Goal: Information Seeking & Learning: Learn about a topic

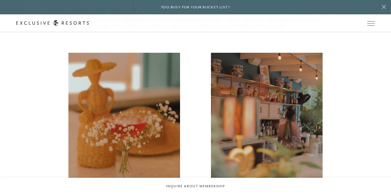
scroll to position [824, 0]
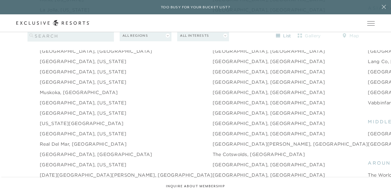
scroll to position [767, 0]
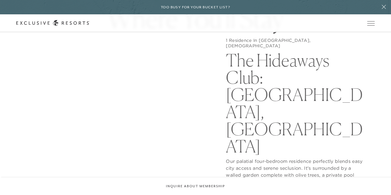
scroll to position [527, 0]
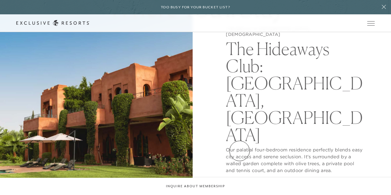
click at [240, 179] on button "View Gallery" at bounding box center [247, 184] width 43 height 11
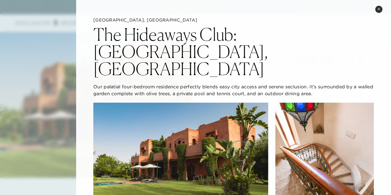
scroll to position [550, 0]
click at [331, 45] on h2 "The Hideaways Club: Marrakech, Morocco" at bounding box center [233, 52] width 280 height 52
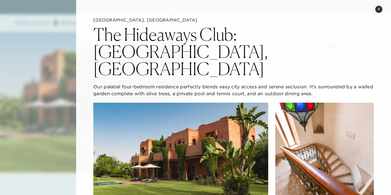
scroll to position [572, 0]
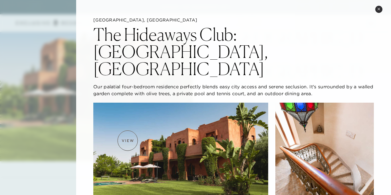
click at [128, 140] on img at bounding box center [180, 151] width 175 height 98
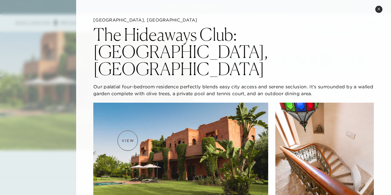
scroll to position [584, 0]
click at [49, 116] on div at bounding box center [195, 97] width 391 height 195
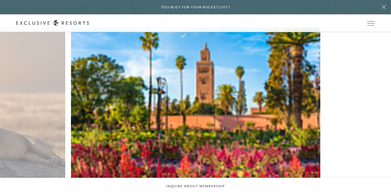
scroll to position [1065, 0]
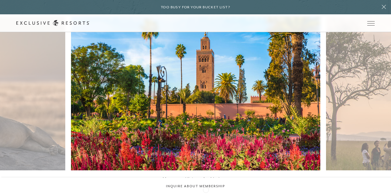
click at [206, 194] on icon at bounding box center [203, 197] width 12 height 2
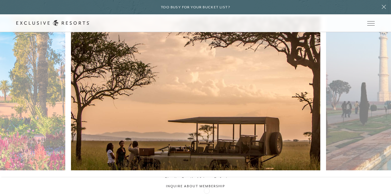
click at [207, 194] on icon at bounding box center [203, 197] width 12 height 2
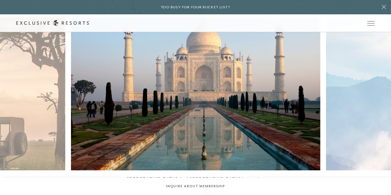
click at [207, 194] on icon at bounding box center [203, 197] width 12 height 2
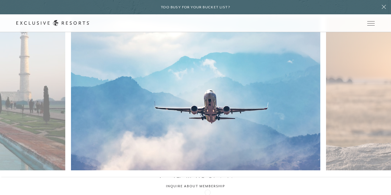
click at [208, 193] on div at bounding box center [203, 197] width 12 height 9
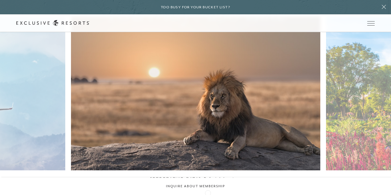
click at [208, 193] on div at bounding box center [203, 197] width 12 height 9
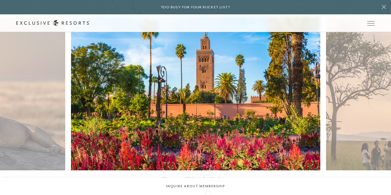
click at [208, 193] on div at bounding box center [203, 197] width 12 height 9
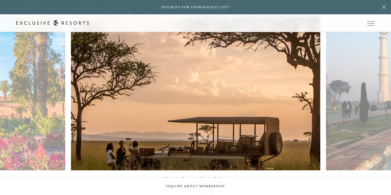
click at [208, 193] on div at bounding box center [203, 197] width 12 height 9
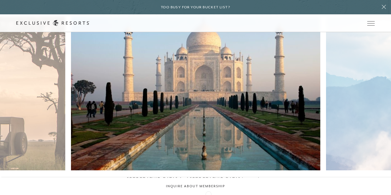
click at [208, 193] on div at bounding box center [203, 197] width 12 height 9
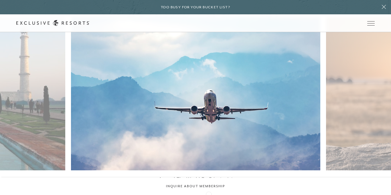
click at [209, 193] on div at bounding box center [195, 197] width 391 height 9
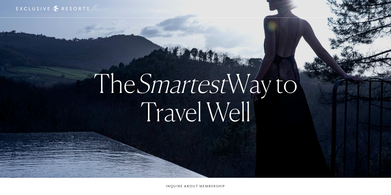
checkbox input "false"
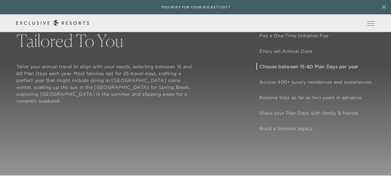
scroll to position [458, 0]
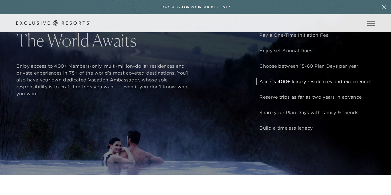
click at [271, 81] on p "Access 400+ luxury residences and experiences" at bounding box center [315, 81] width 112 height 7
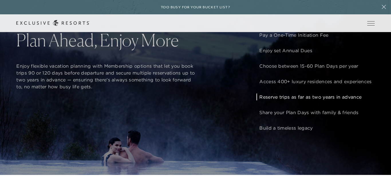
click at [275, 96] on p "Reserve trips as far as two years in advance" at bounding box center [315, 96] width 112 height 7
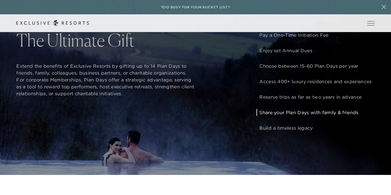
click at [281, 115] on p "Share your Plan Days with family & friends" at bounding box center [315, 112] width 112 height 7
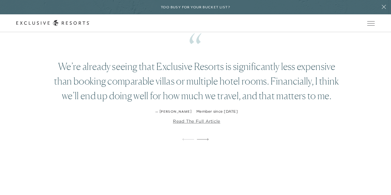
scroll to position [950, 0]
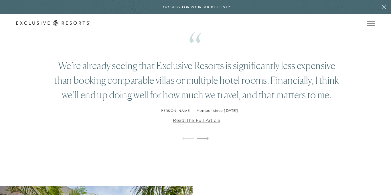
click at [183, 121] on link "Read the full article" at bounding box center [196, 120] width 47 height 6
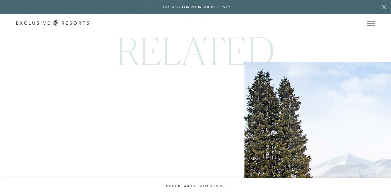
scroll to position [1225, 0]
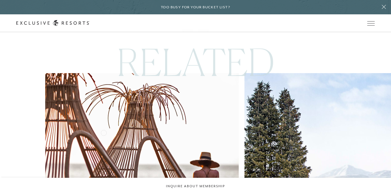
click at [104, 132] on img at bounding box center [142, 169] width 213 height 213
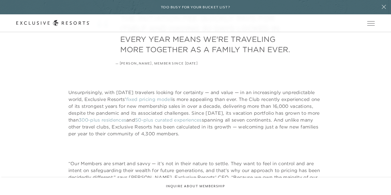
scroll to position [412, 0]
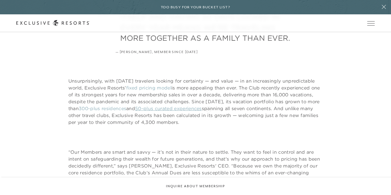
click at [202, 108] on link "50-plus curated experiences" at bounding box center [168, 108] width 67 height 6
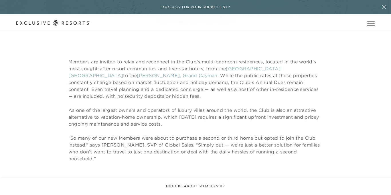
scroll to position [779, 0]
click at [137, 73] on link "Ritz-Carlton, Grand Cayman" at bounding box center [177, 75] width 81 height 6
click at [345, 97] on div "Members are invited to relax and reconnect in the Club’s multi-bedroom residenc…" at bounding box center [195, 110] width 358 height 104
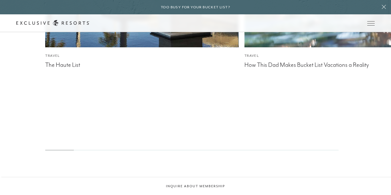
scroll to position [1734, 0]
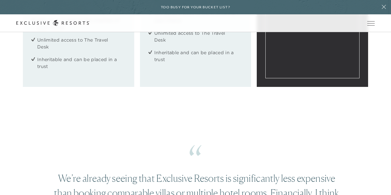
scroll to position [836, 0]
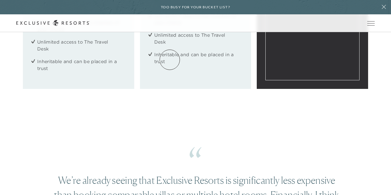
click at [0, 0] on link "How it works" at bounding box center [0, 0] width 0 height 0
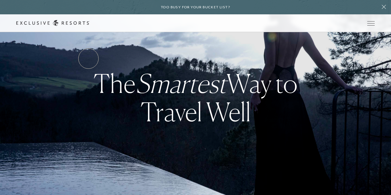
click at [0, 0] on link "Services & Standards" at bounding box center [0, 0] width 0 height 0
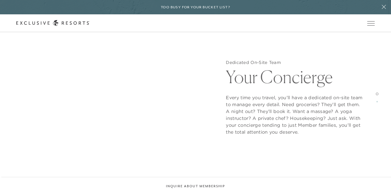
scroll to position [527, 0]
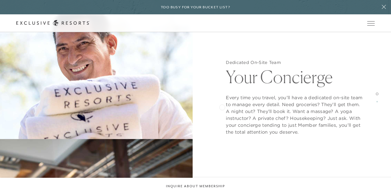
click at [222, 106] on div "Dedicated On-Site Team Your Concierge Every time you travel, you’ll have a dedi…" at bounding box center [294, 97] width 193 height 195
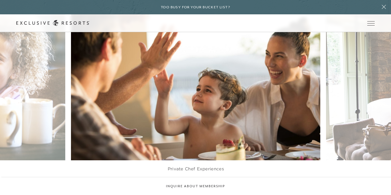
scroll to position [1133, 0]
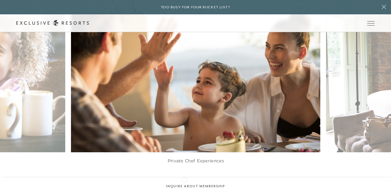
click at [184, 179] on icon at bounding box center [188, 178] width 12 height 2
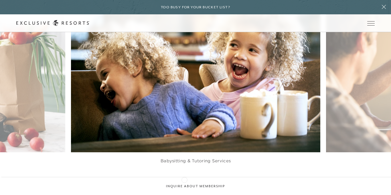
click at [184, 179] on icon at bounding box center [188, 178] width 12 height 2
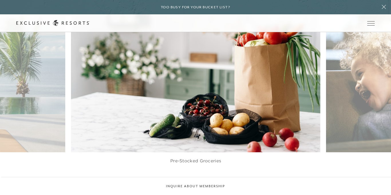
click at [184, 179] on icon at bounding box center [188, 178] width 12 height 2
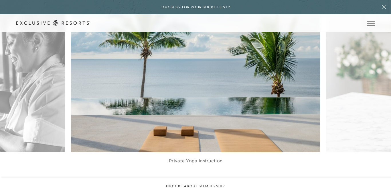
click at [184, 179] on icon at bounding box center [188, 178] width 12 height 2
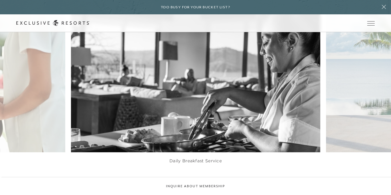
click at [184, 179] on icon at bounding box center [188, 178] width 12 height 2
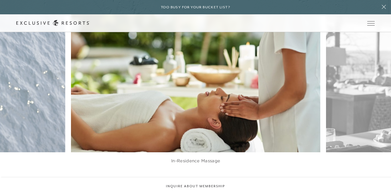
click at [184, 179] on icon at bounding box center [188, 178] width 12 height 2
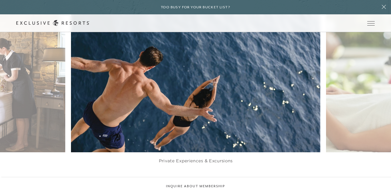
click at [184, 179] on icon at bounding box center [188, 178] width 12 height 2
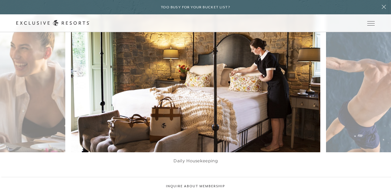
click at [184, 179] on icon at bounding box center [188, 178] width 12 height 2
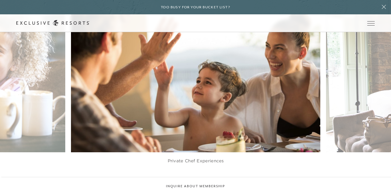
click at [184, 179] on icon at bounding box center [188, 178] width 12 height 2
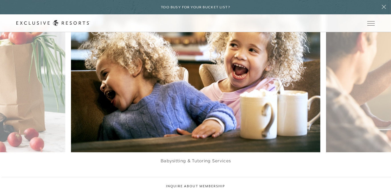
click at [184, 179] on icon at bounding box center [188, 178] width 12 height 2
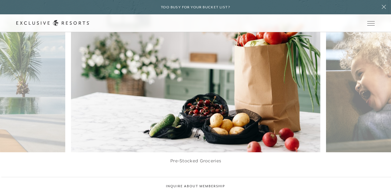
click at [184, 179] on icon at bounding box center [188, 178] width 12 height 2
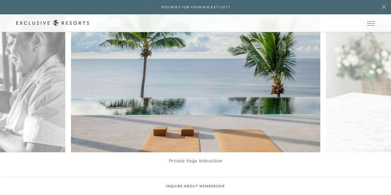
click at [184, 179] on icon at bounding box center [188, 178] width 12 height 2
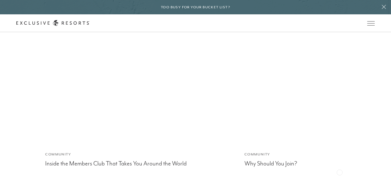
scroll to position [1454, 0]
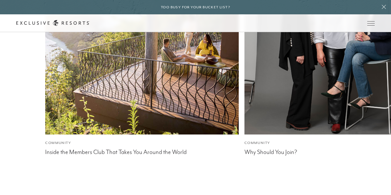
click at [84, 102] on div "Community Inside the Members Club That Takes You Around the World Community Why…" at bounding box center [195, 89] width 391 height 296
click at [82, 103] on div "Community Inside the Members Club That Takes You Around the World Community Why…" at bounding box center [195, 89] width 391 height 296
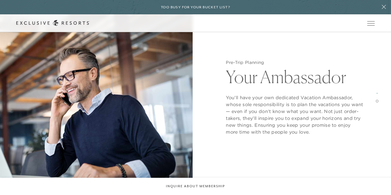
scroll to position [769, 0]
click at [0, 0] on link "Services & Standards" at bounding box center [0, 0] width 0 height 0
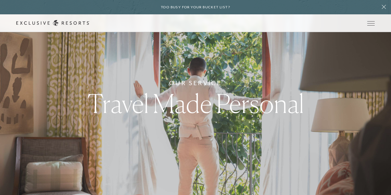
click at [0, 0] on link "How it works" at bounding box center [0, 0] width 0 height 0
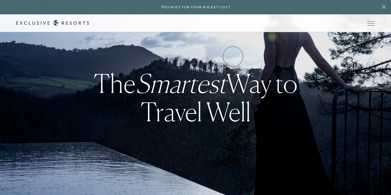
click at [0, 0] on link "VIP Benefits" at bounding box center [0, 0] width 0 height 0
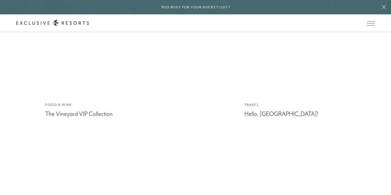
scroll to position [1491, 0]
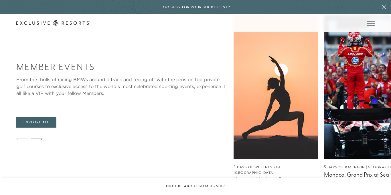
scroll to position [927, 0]
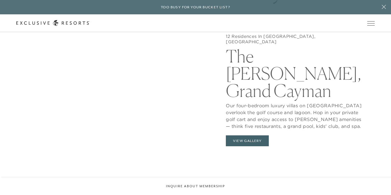
scroll to position [550, 0]
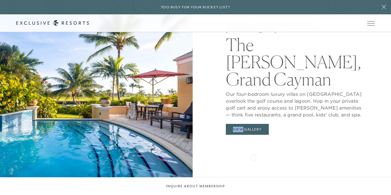
click at [253, 157] on div "12 Residences In [GEOGRAPHIC_DATA], [GEOGRAPHIC_DATA] [GEOGRAPHIC_DATA][PERSON_…" at bounding box center [294, 79] width 193 height 195
click at [254, 124] on button "View Gallery" at bounding box center [247, 129] width 43 height 11
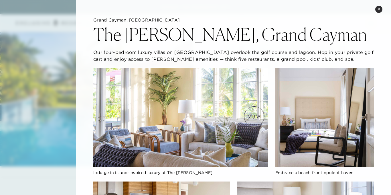
scroll to position [561, 0]
click at [372, 172] on div "Embrace a beach front opulent haven" at bounding box center [324, 172] width 98 height 6
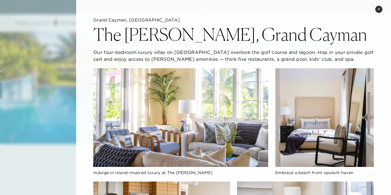
scroll to position [584, 0]
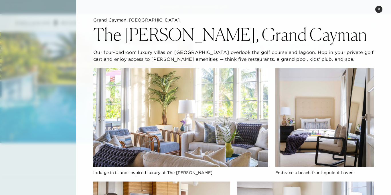
click at [150, 151] on img at bounding box center [180, 117] width 175 height 98
click at [191, 122] on img at bounding box center [180, 117] width 175 height 98
click at [348, 142] on img at bounding box center [324, 117] width 98 height 98
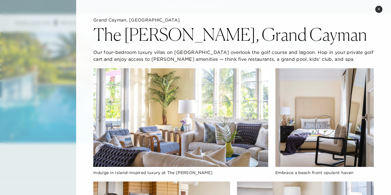
click at [325, 125] on img at bounding box center [324, 117] width 98 height 98
click at [380, 10] on icon at bounding box center [378, 8] width 3 height 3
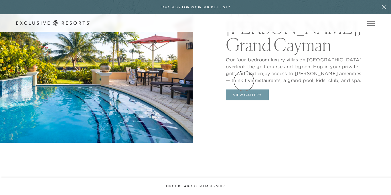
click at [244, 89] on button "View Gallery" at bounding box center [247, 94] width 43 height 11
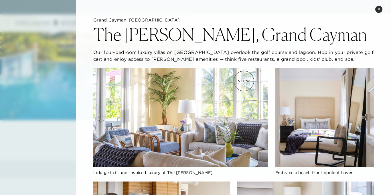
scroll to position [607, 0]
click at [244, 81] on img at bounding box center [180, 117] width 175 height 98
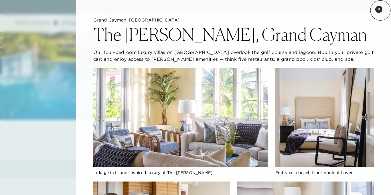
click at [380, 10] on button "Close quickview" at bounding box center [378, 9] width 7 height 7
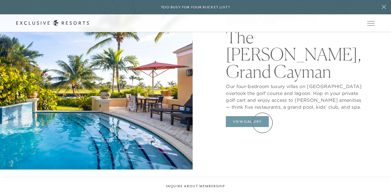
scroll to position [550, 0]
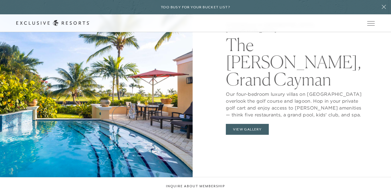
click at [122, 116] on img at bounding box center [96, 79] width 193 height 195
click at [80, 105] on img at bounding box center [96, 79] width 193 height 195
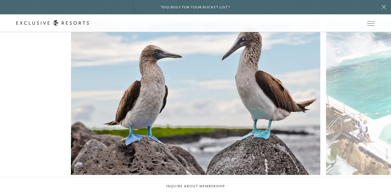
scroll to position [1065, 0]
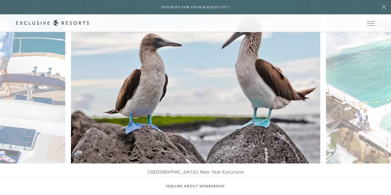
click at [206, 190] on icon at bounding box center [203, 190] width 12 height 2
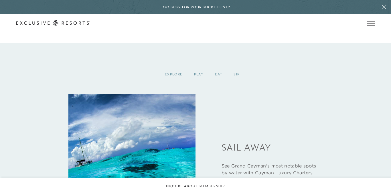
scroll to position [721, 0]
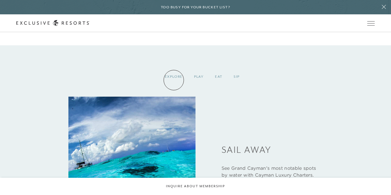
click at [174, 80] on div "Explore" at bounding box center [173, 76] width 29 height 17
click at [175, 75] on div "Explore" at bounding box center [173, 76] width 29 height 17
click at [198, 77] on div "Play" at bounding box center [198, 76] width 21 height 17
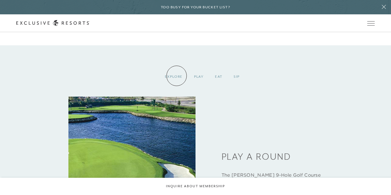
click at [177, 76] on div "Explore" at bounding box center [173, 76] width 29 height 17
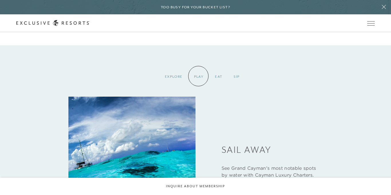
click at [198, 76] on div "Play" at bounding box center [198, 76] width 21 height 17
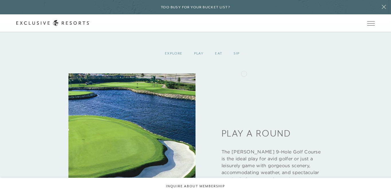
scroll to position [744, 0]
click at [219, 54] on div "Eat" at bounding box center [218, 53] width 19 height 17
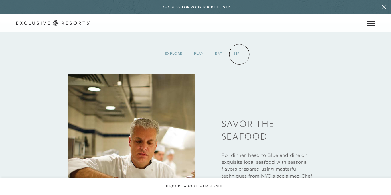
click at [239, 54] on div "Sip" at bounding box center [236, 53] width 17 height 17
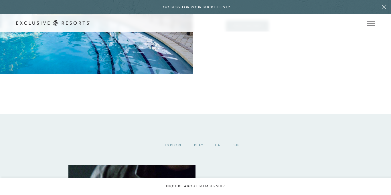
scroll to position [653, 0]
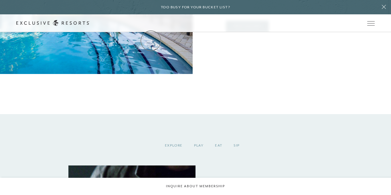
click at [0, 0] on link "The Collection" at bounding box center [0, 0] width 0 height 0
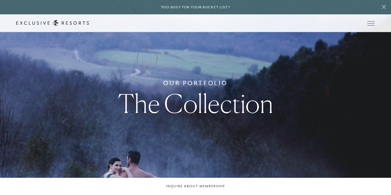
click at [0, 0] on link "Residence Collection" at bounding box center [0, 0] width 0 height 0
